Goal: Information Seeking & Learning: Learn about a topic

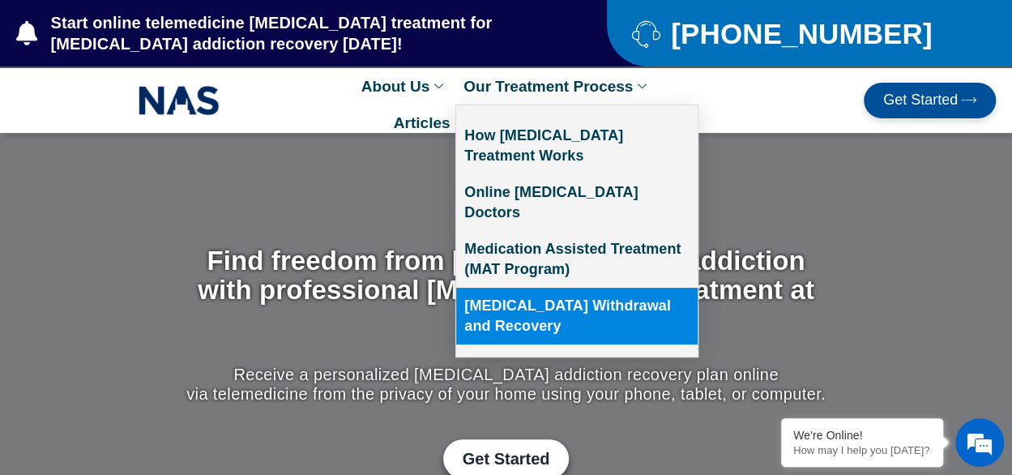
click at [524, 288] on link "[MEDICAL_DATA] Withdrawal and Recovery" at bounding box center [576, 316] width 241 height 57
